Goal: Transaction & Acquisition: Purchase product/service

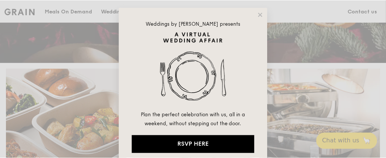
scroll to position [7, 0]
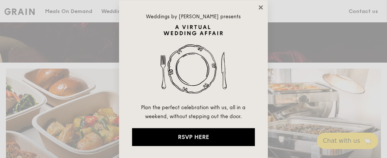
click at [262, 8] on icon at bounding box center [261, 7] width 4 height 4
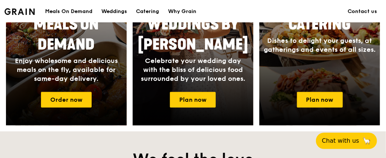
scroll to position [416, 0]
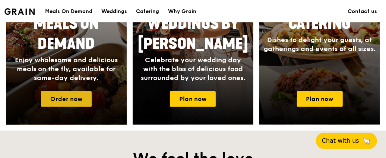
click at [71, 92] on link "Order now" at bounding box center [66, 99] width 51 height 16
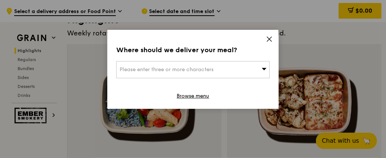
scroll to position [247, 0]
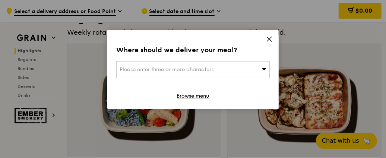
click at [270, 41] on icon at bounding box center [269, 39] width 7 height 7
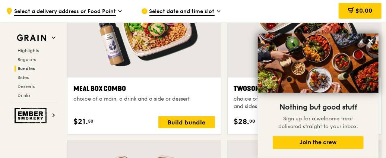
scroll to position [1170, 0]
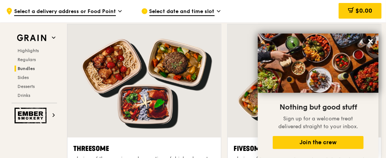
click at [270, 41] on img at bounding box center [318, 63] width 121 height 59
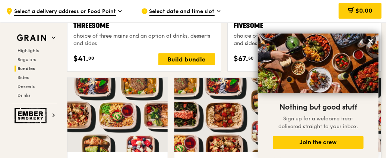
scroll to position [1409, 0]
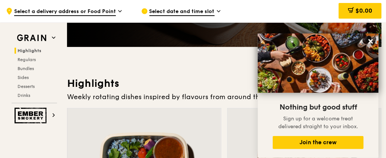
scroll to position [183, 0]
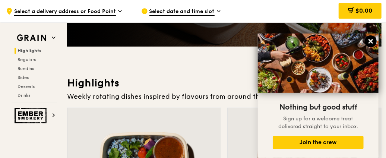
click at [369, 40] on icon at bounding box center [370, 41] width 4 height 4
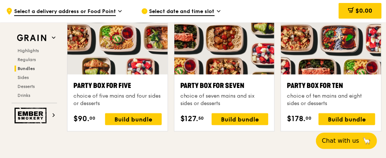
scroll to position [1490, 0]
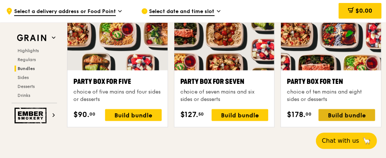
click at [339, 111] on div "Build bundle" at bounding box center [346, 115] width 57 height 12
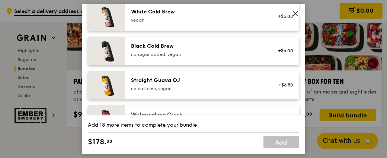
scroll to position [999, 0]
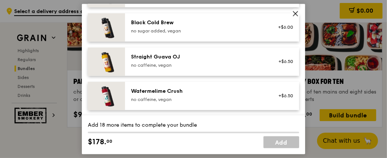
click at [296, 14] on icon at bounding box center [295, 14] width 4 height 4
